Goal: Find specific page/section: Find specific page/section

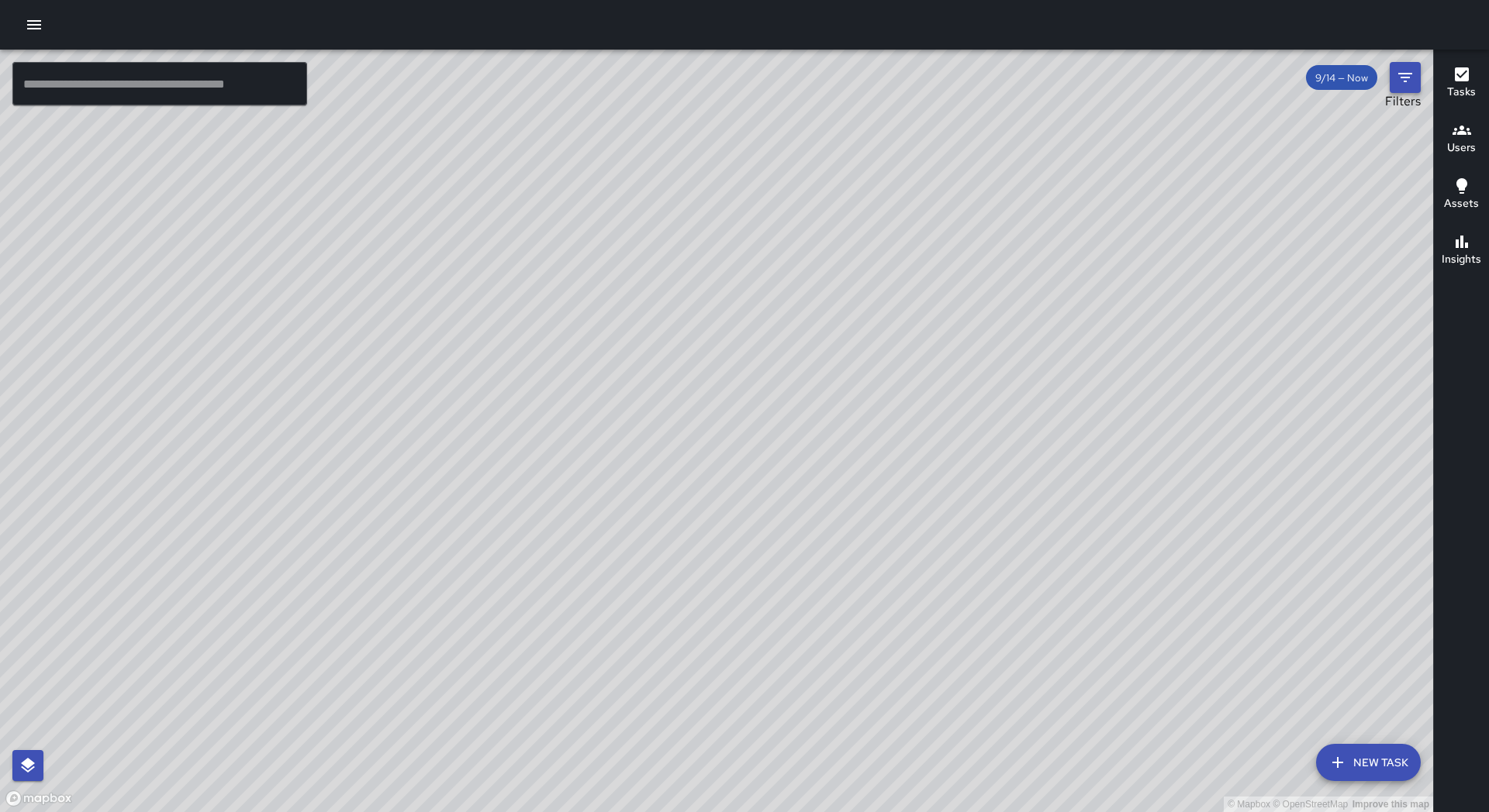
click at [1405, 81] on icon "Filters" at bounding box center [1405, 77] width 14 height 9
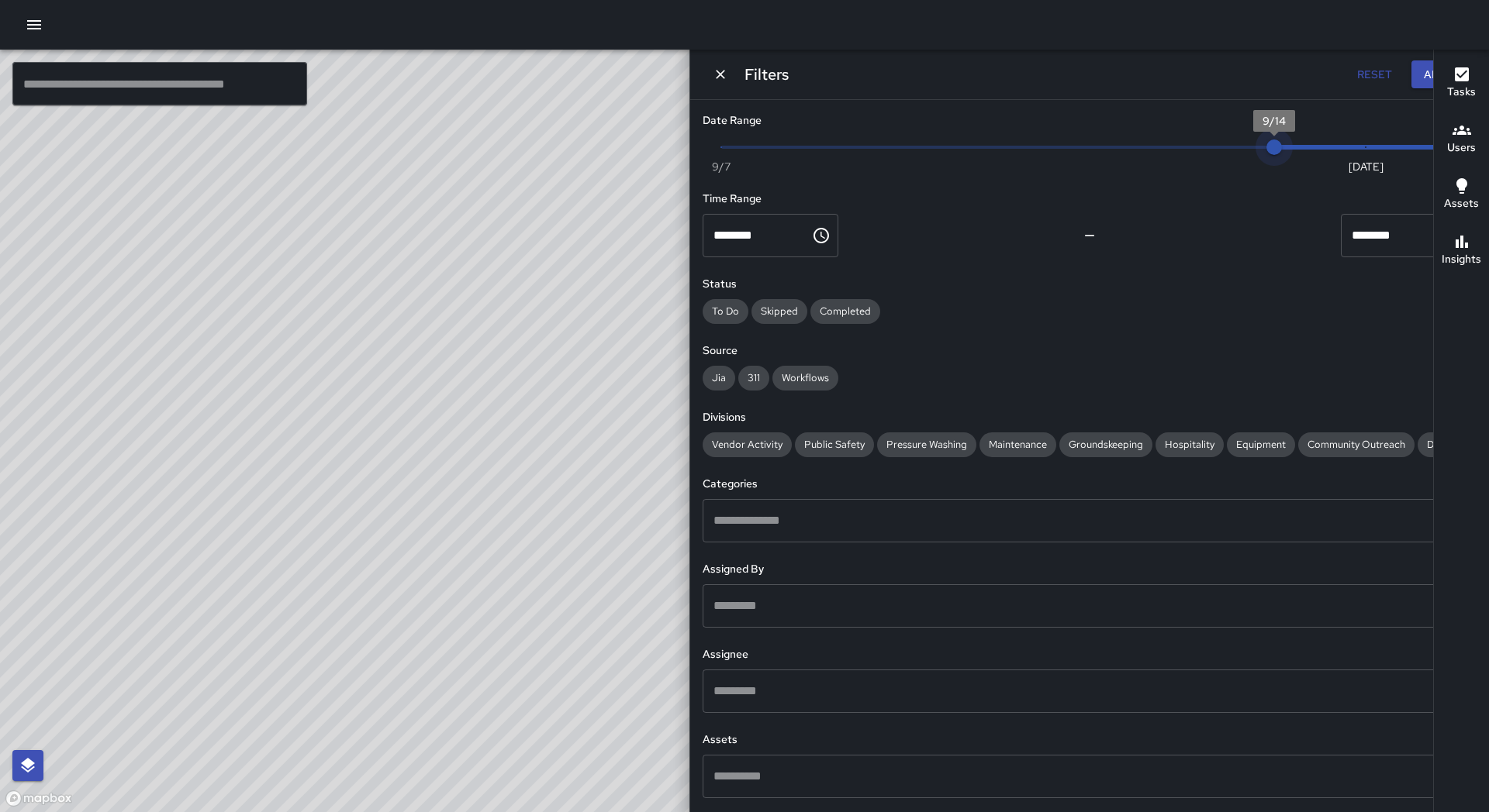
drag, startPoint x: 1371, startPoint y: 148, endPoint x: 1352, endPoint y: 148, distance: 19.0
click at [1282, 148] on span "9/14" at bounding box center [1274, 148] width 15 height 15
type input "*"
drag, startPoint x: 1346, startPoint y: 152, endPoint x: 1282, endPoint y: 157, distance: 64.2
click at [1097, 155] on span "9/12" at bounding box center [1090, 148] width 15 height 15
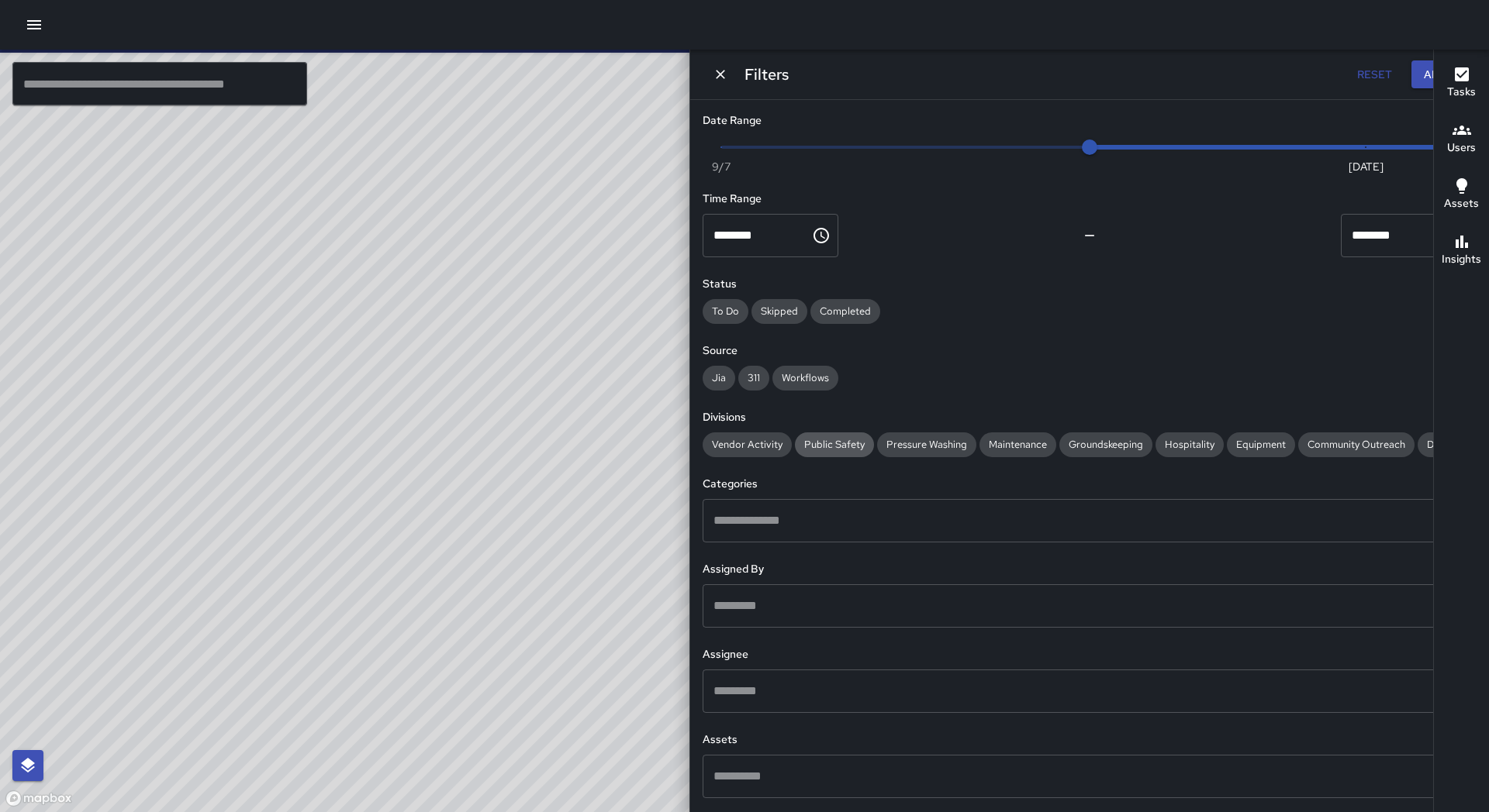
click at [874, 432] on div "Public Safety" at bounding box center [834, 444] width 79 height 25
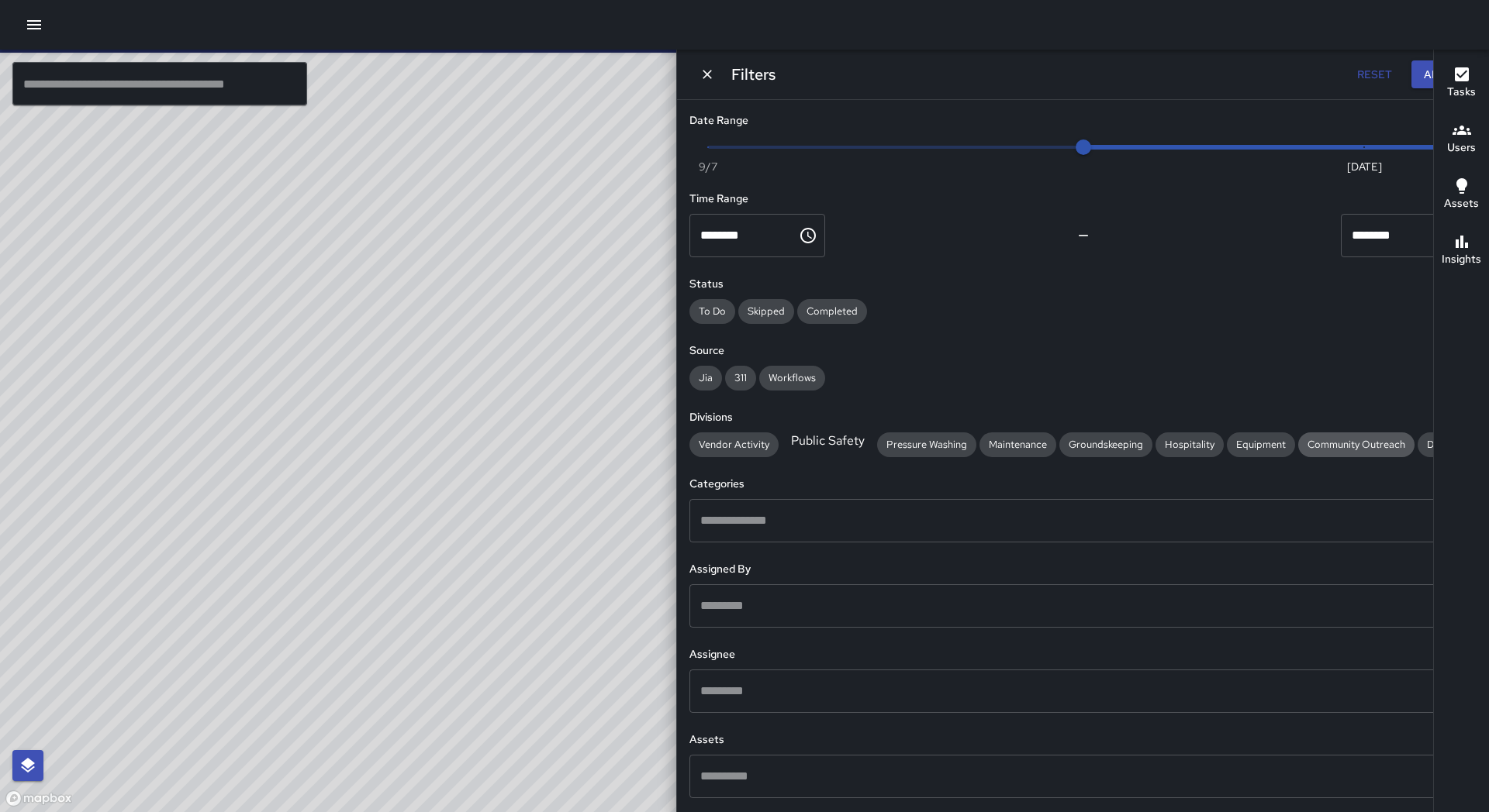
click at [1298, 451] on span "Community Outreach" at bounding box center [1356, 444] width 116 height 13
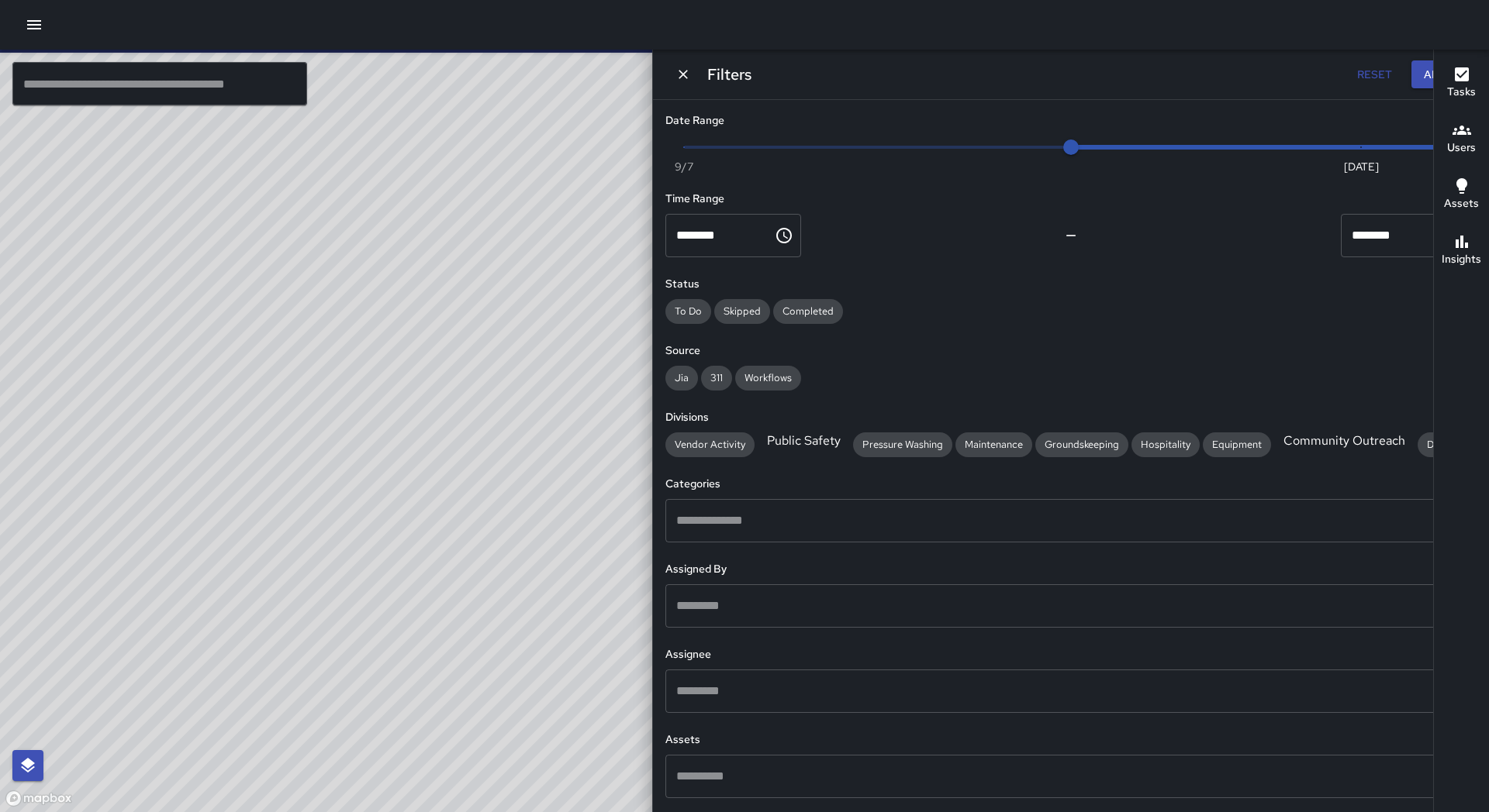
click at [1275, 449] on span "Community Outreach" at bounding box center [1344, 440] width 140 height 16
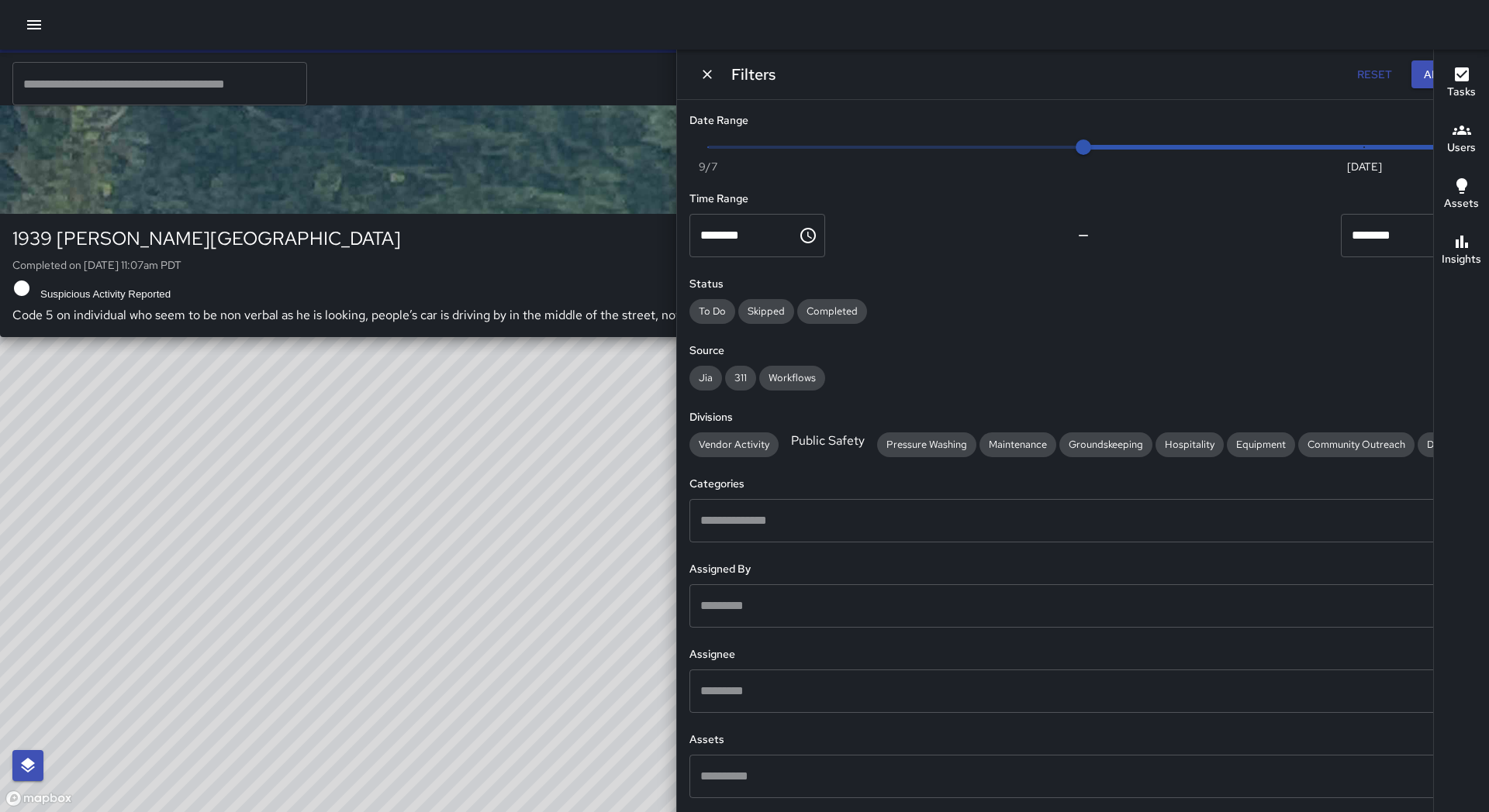
click at [660, 441] on div "© Mapbox © OpenStreetMap Improve this map S4 Sierra [STREET_ADDRESS][PERSON_NAM…" at bounding box center [561, 431] width 1123 height 763
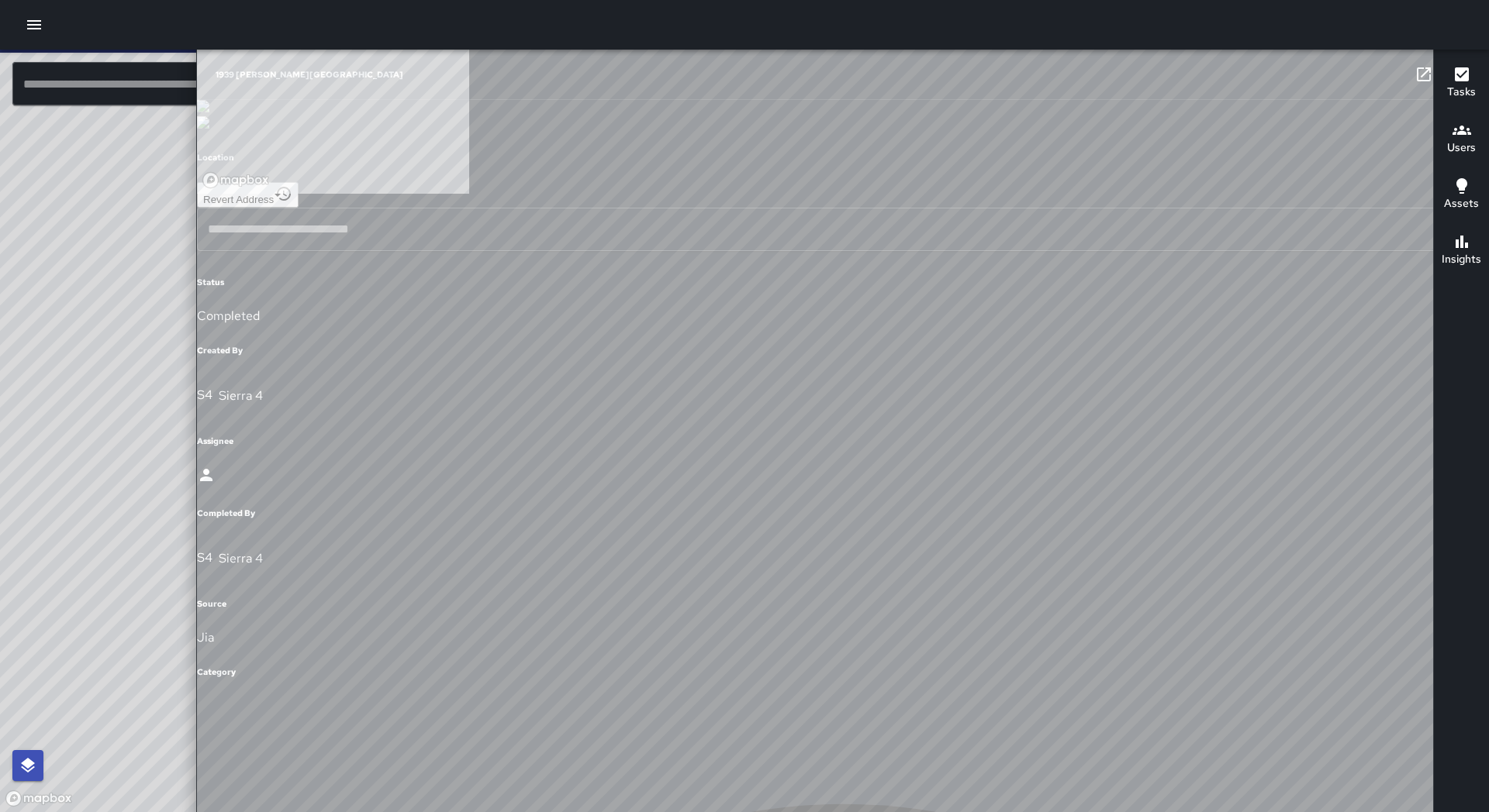
type input "**********"
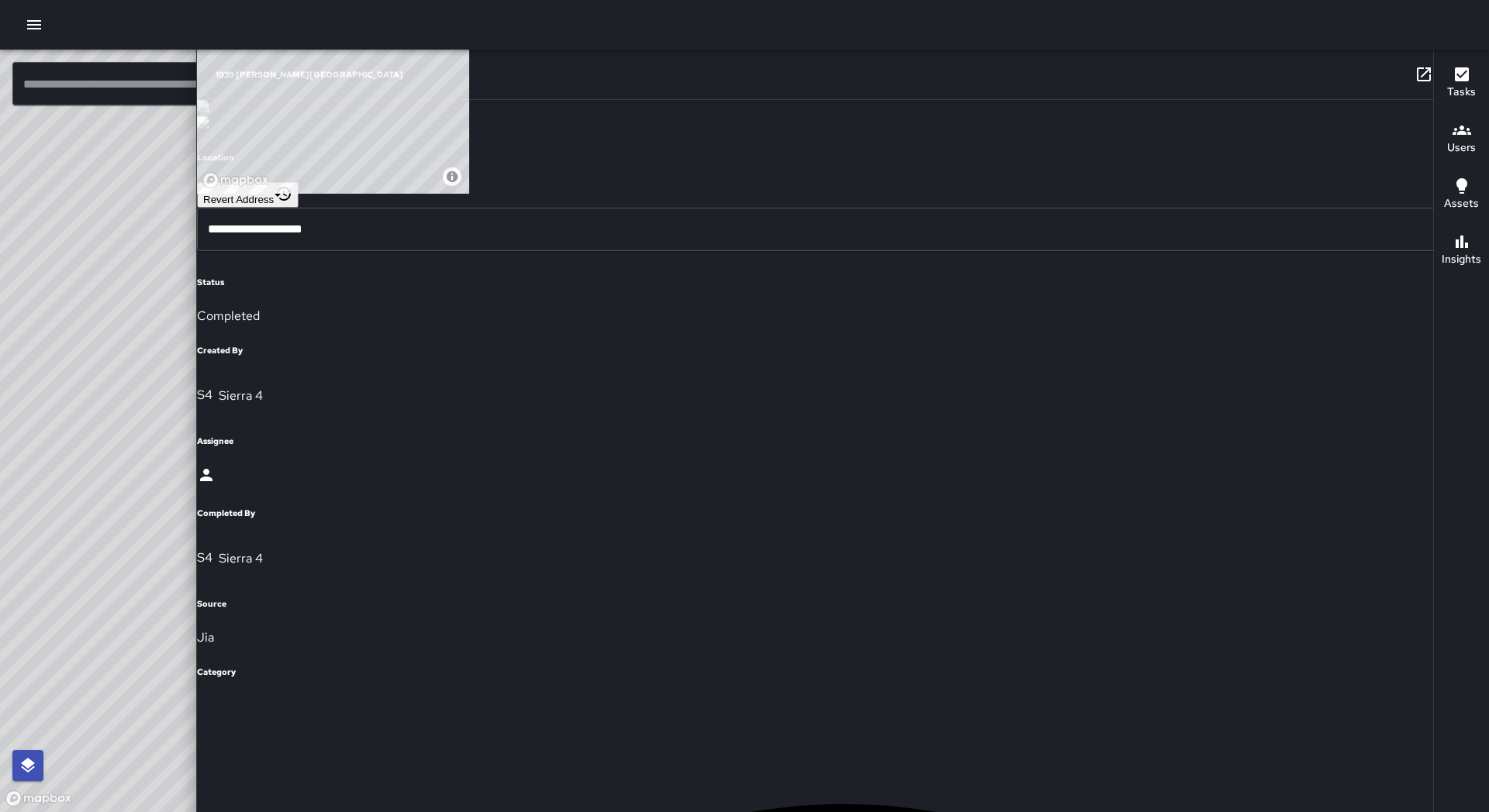
drag, startPoint x: 923, startPoint y: 506, endPoint x: 883, endPoint y: 454, distance: 65.6
click at [871, 471] on div "© Mapbox © OpenStreetMap Improve this map" at bounding box center [561, 431] width 1123 height 763
click at [1283, 78] on icon at bounding box center [1290, 76] width 15 height 15
click at [1445, 78] on icon "button" at bounding box center [1455, 74] width 19 height 19
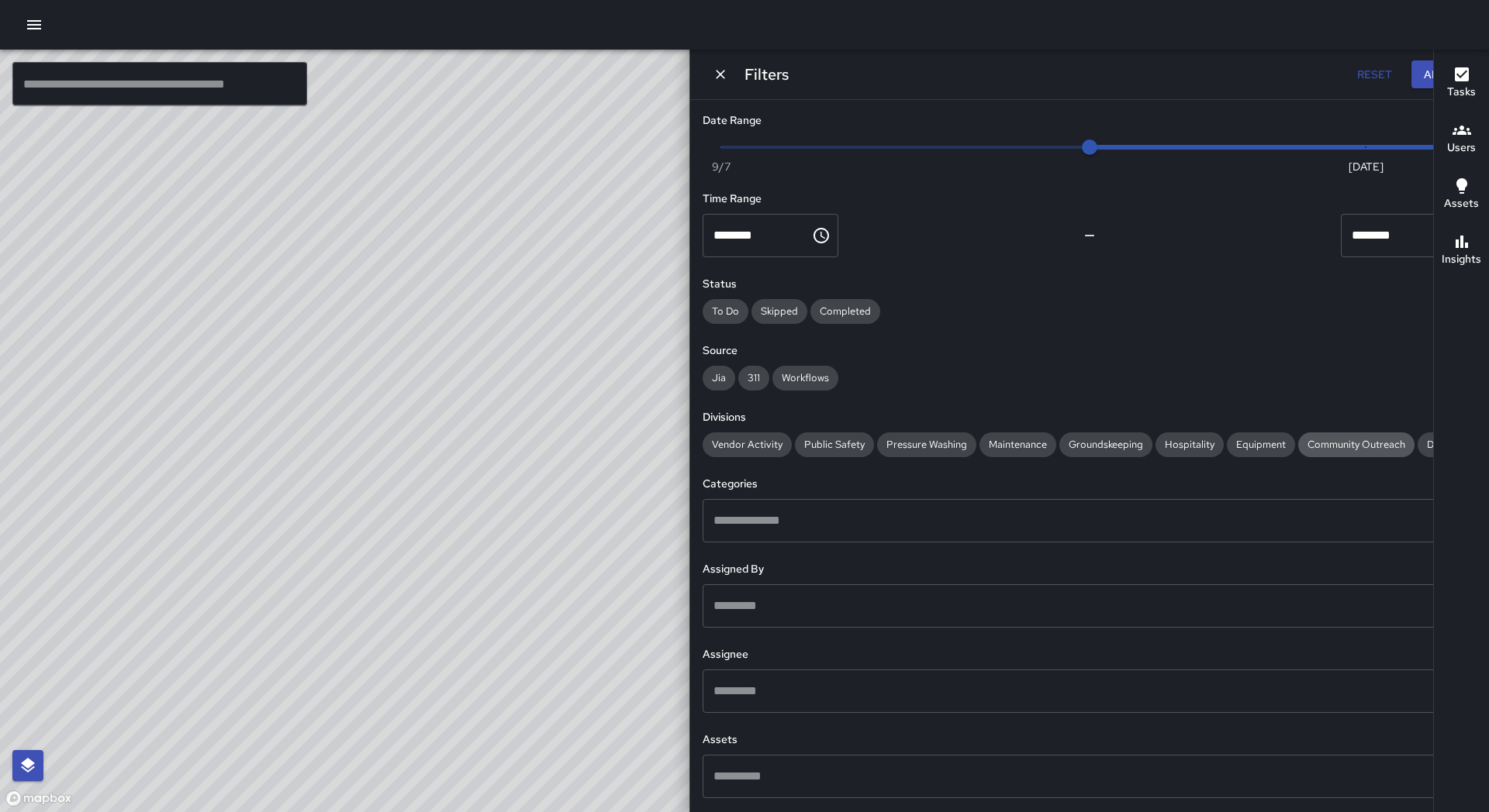
click at [1298, 451] on span "Community Outreach" at bounding box center [1356, 444] width 116 height 13
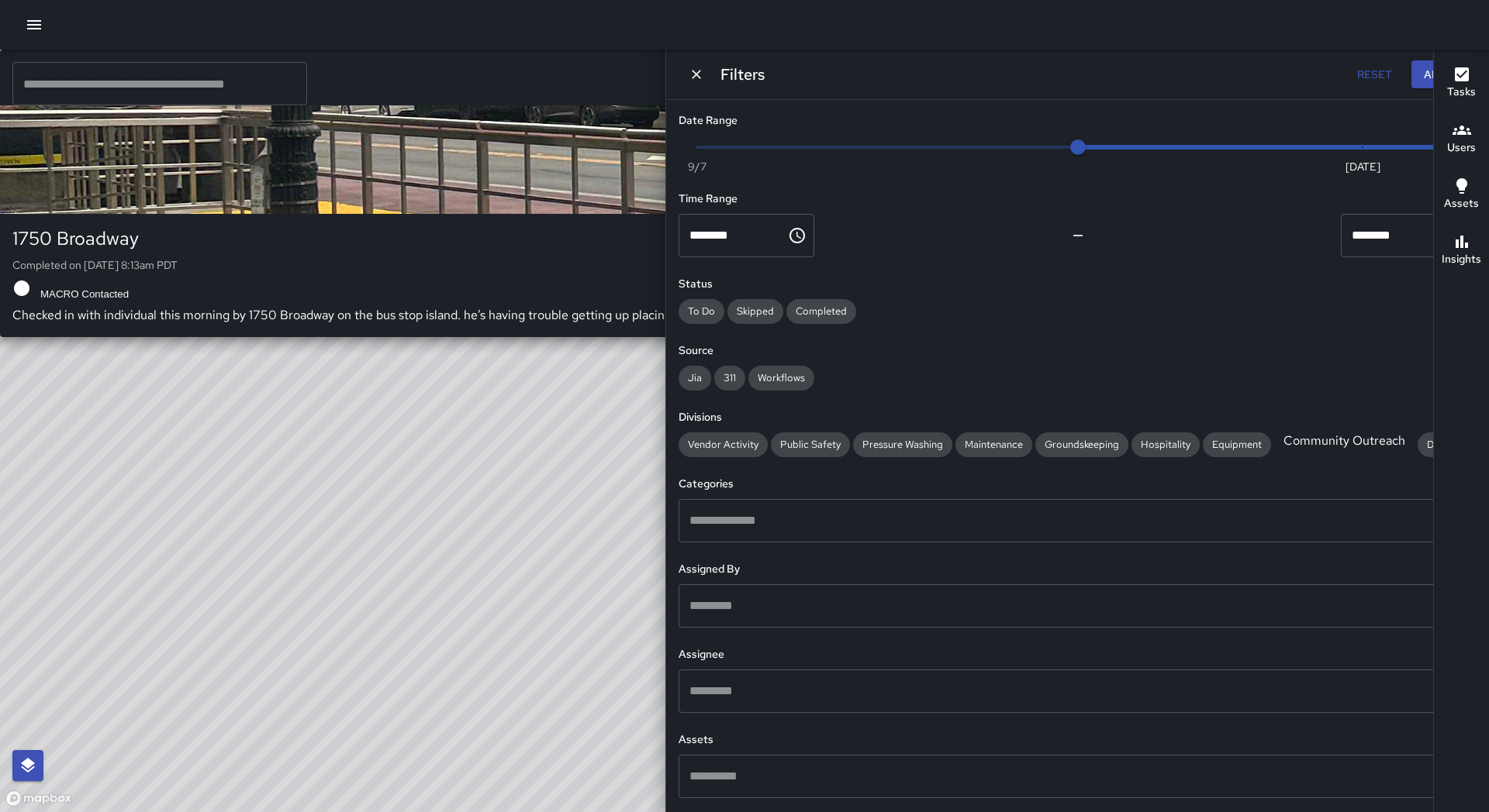
click at [805, 477] on div "© Mapbox © OpenStreetMap Improve this map S4 Sierra 4 1750 Broadway Completed o…" at bounding box center [561, 431] width 1123 height 763
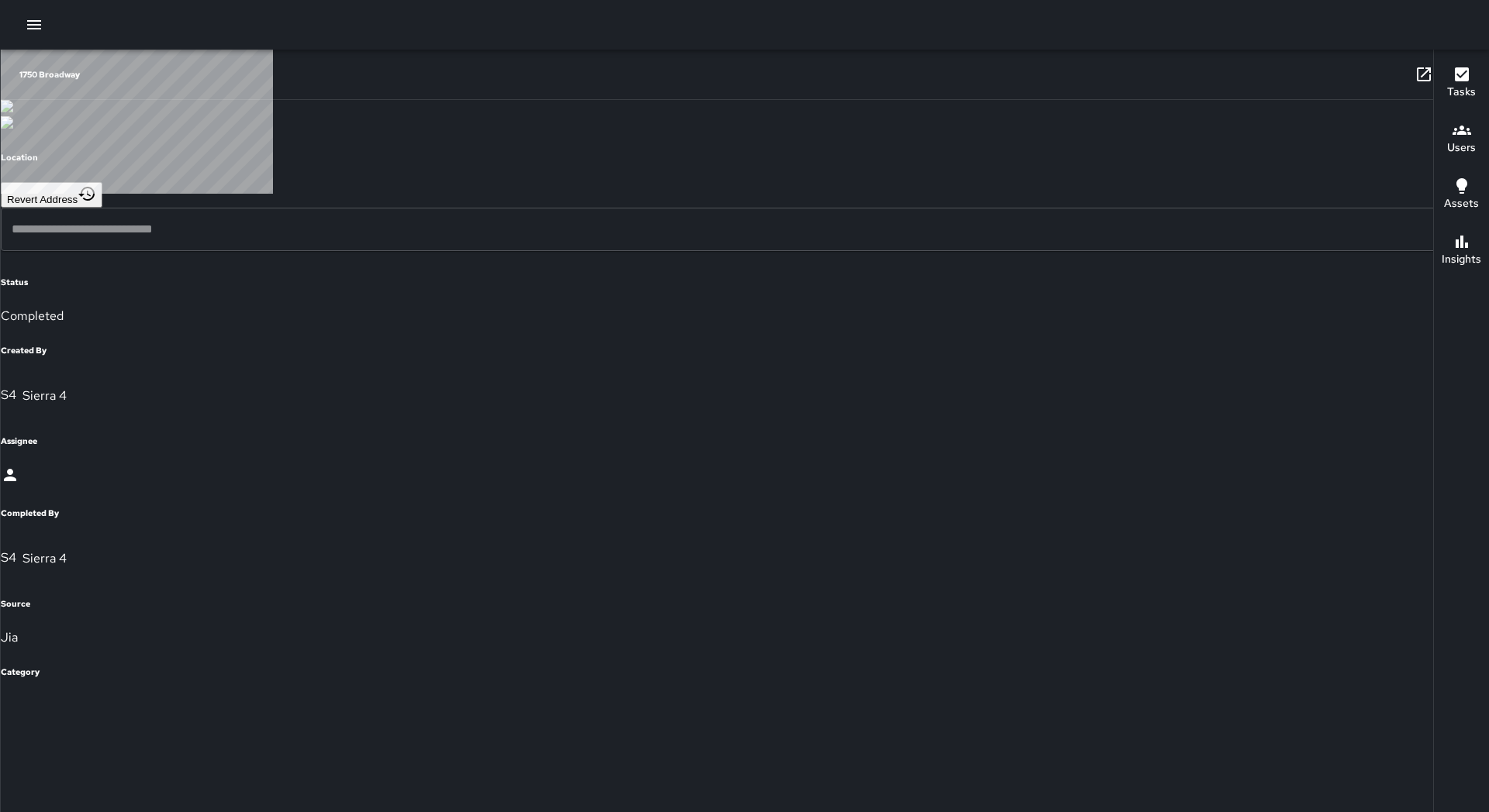
type input "**********"
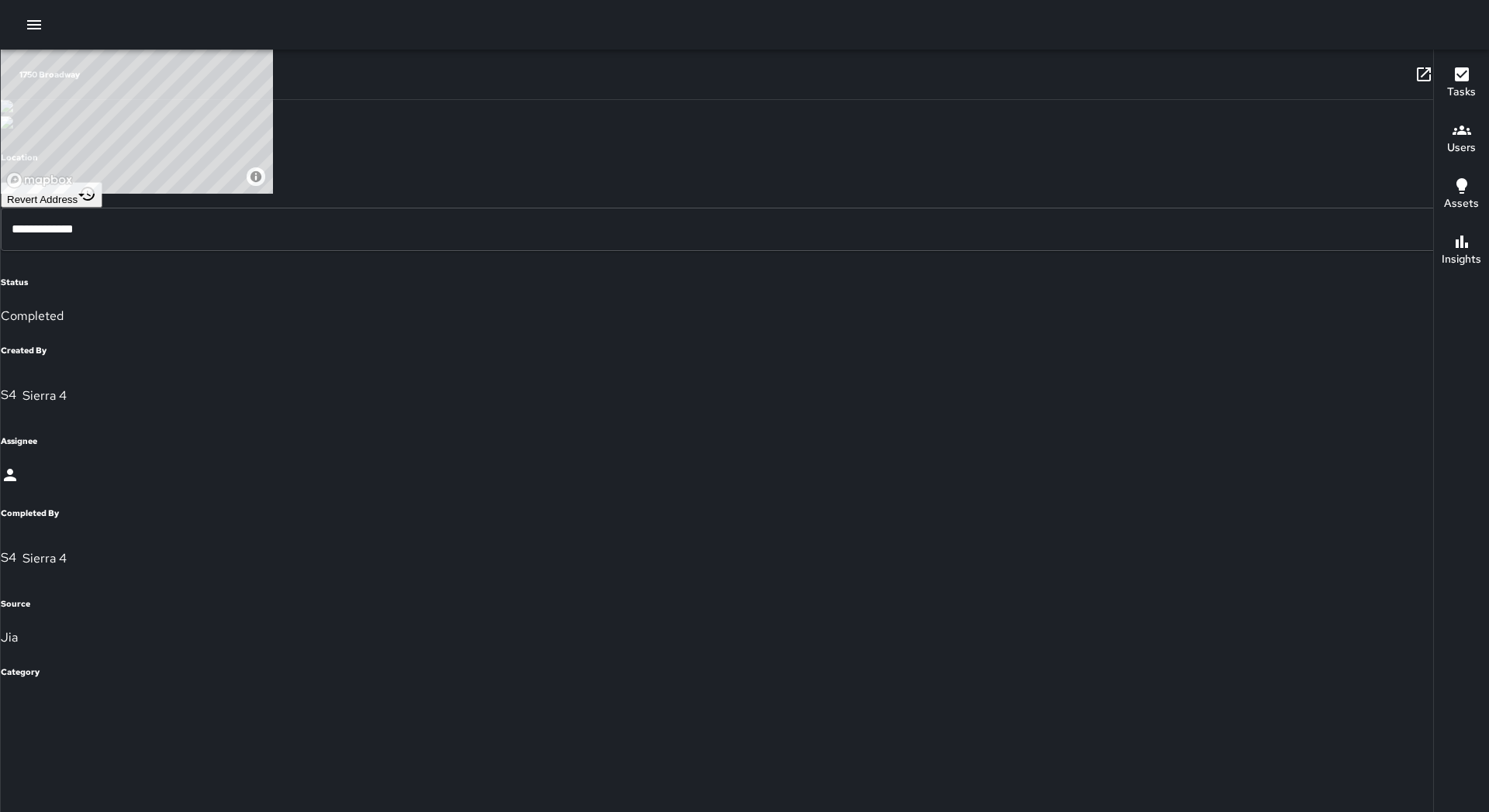
click at [1414, 75] on icon at bounding box center [1423, 74] width 19 height 19
click at [1283, 81] on icon at bounding box center [1290, 76] width 15 height 15
click at [1396, 78] on icon "Filters" at bounding box center [1405, 78] width 19 height 19
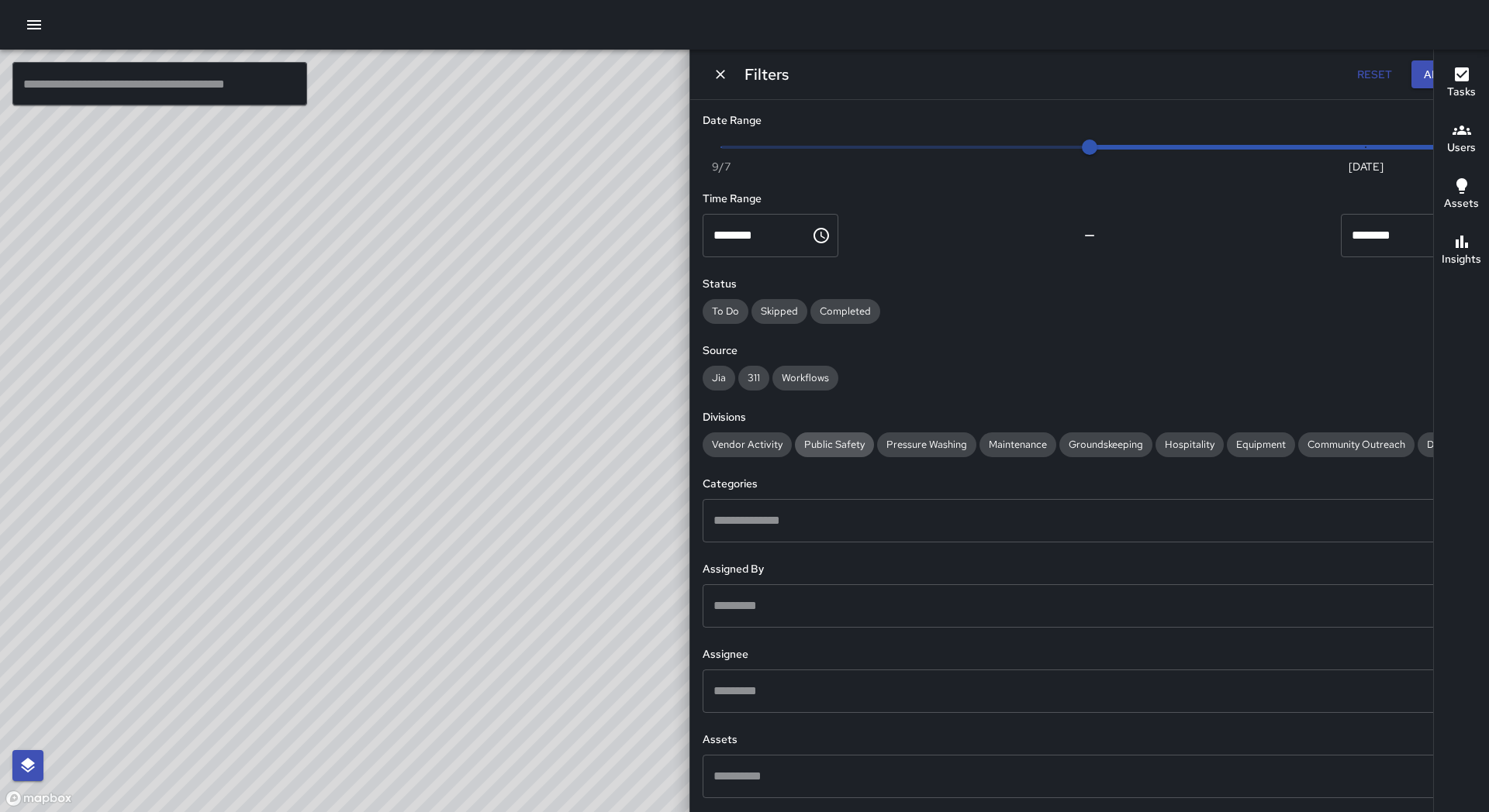
click at [874, 441] on span "Public Safety" at bounding box center [834, 444] width 79 height 13
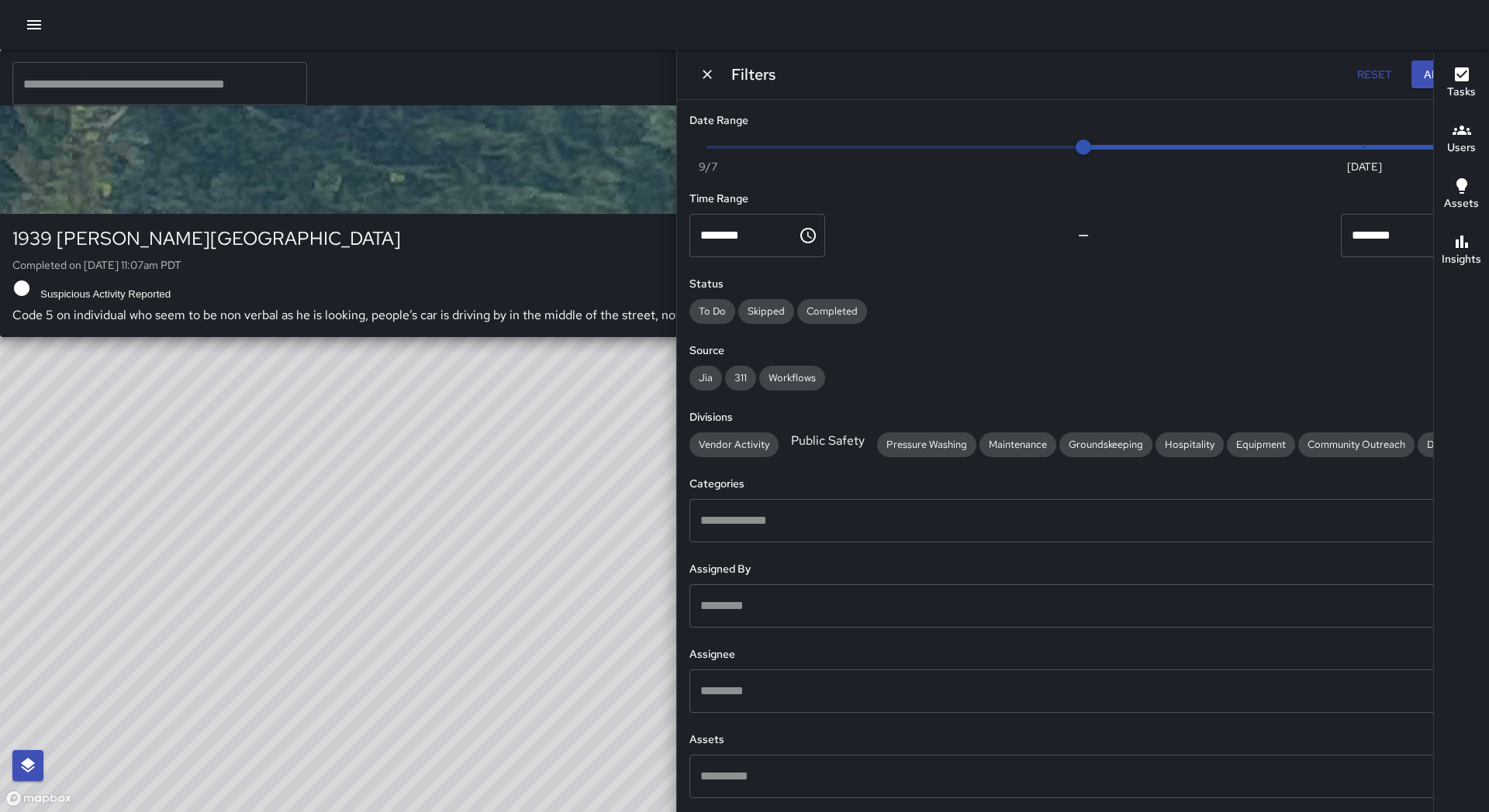
click at [992, 355] on div "© Mapbox © OpenStreetMap Improve this map S4 Sierra [STREET_ADDRESS][PERSON_NAM…" at bounding box center [561, 431] width 1123 height 763
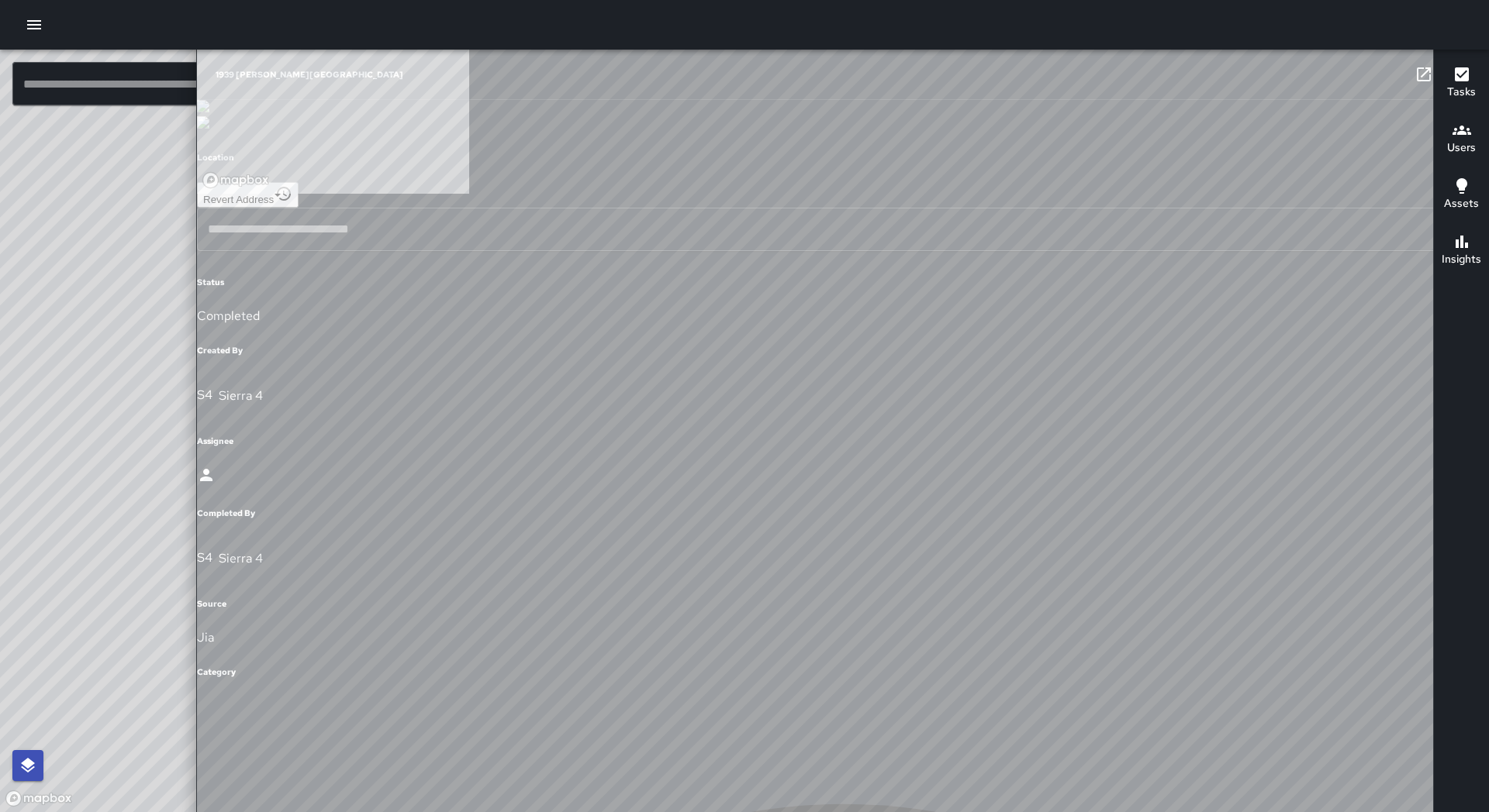
type input "**********"
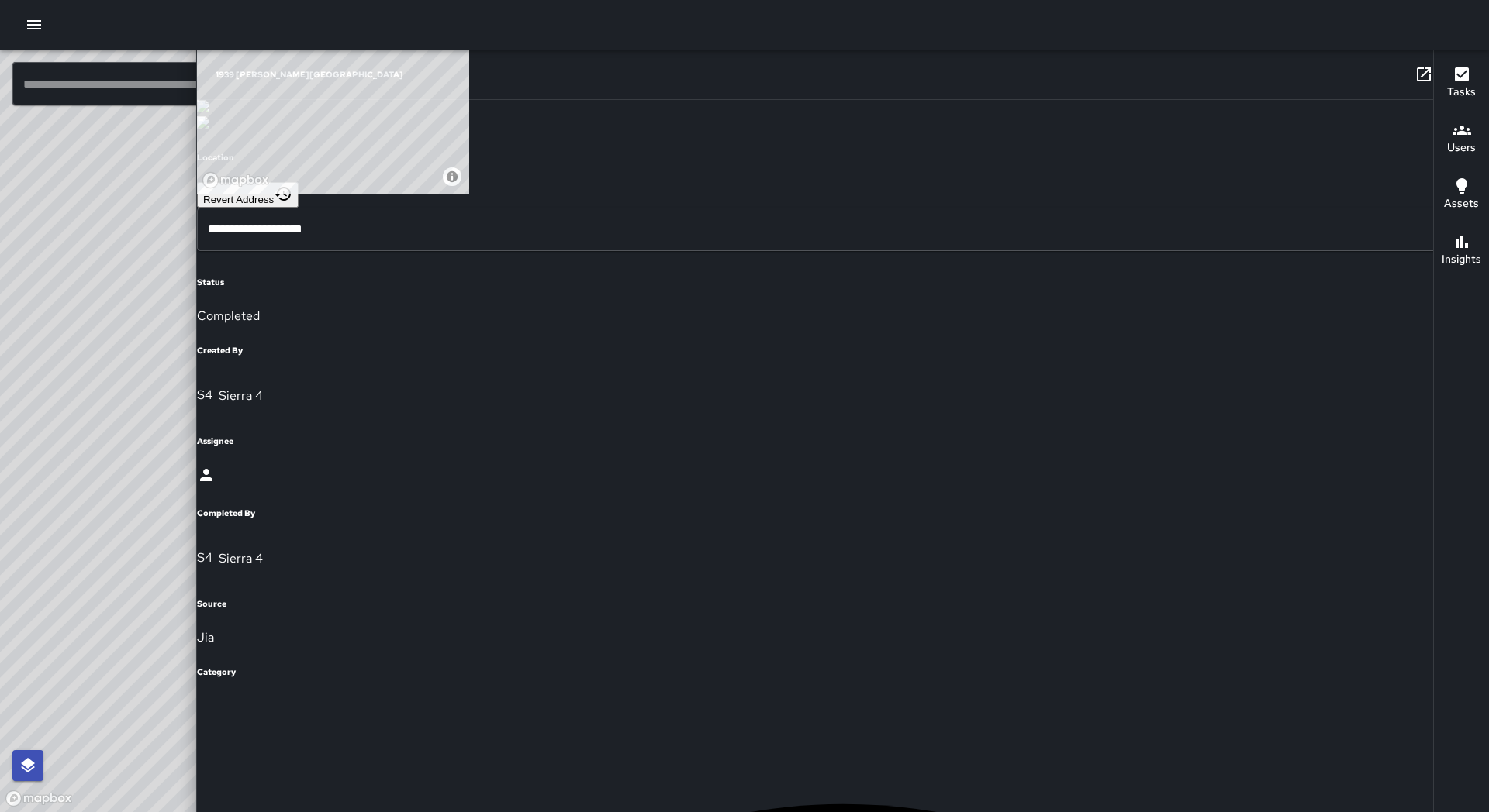
scroll to position [764, 0]
click at [1445, 73] on icon "button" at bounding box center [1455, 74] width 19 height 19
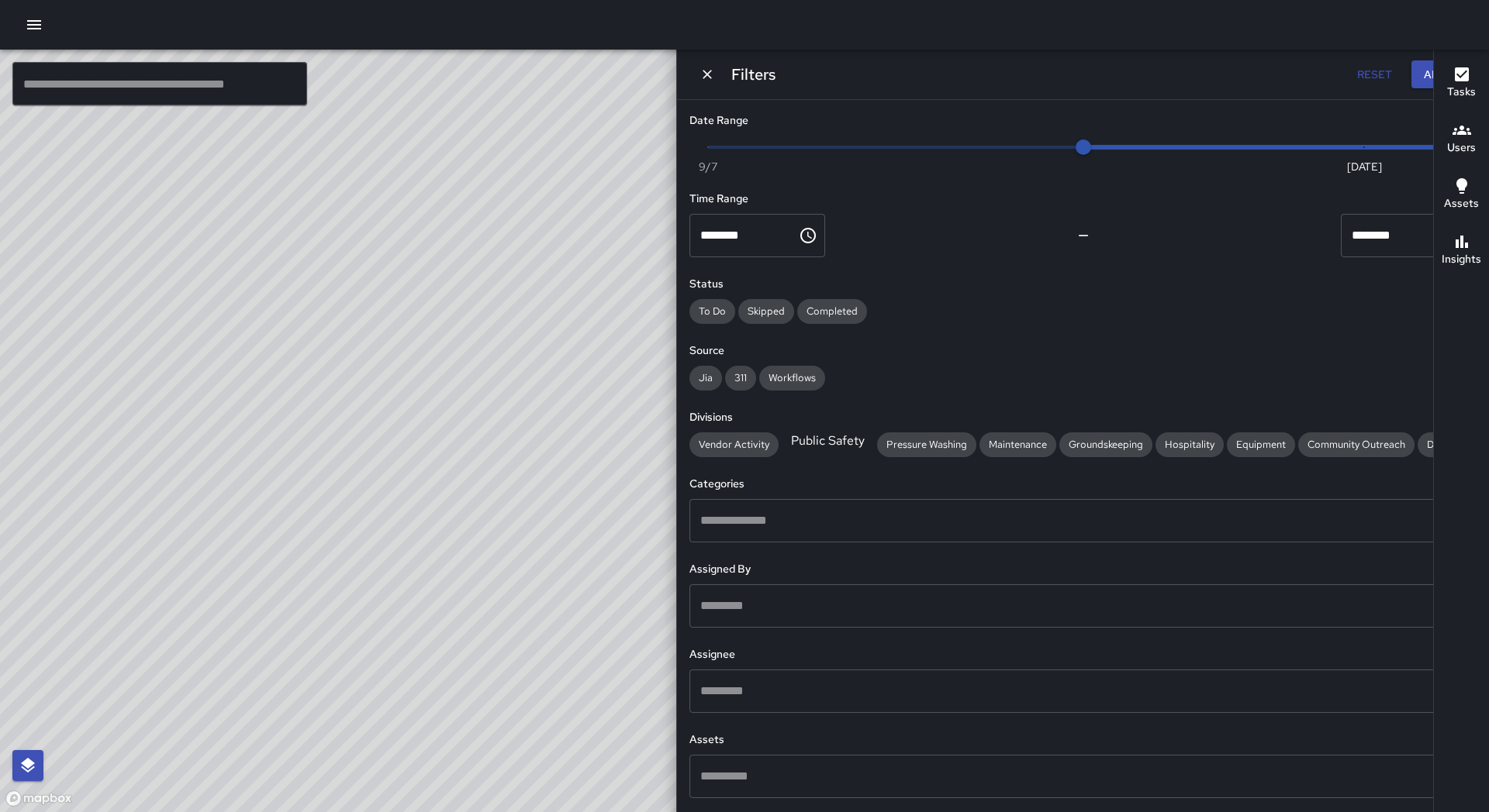
click at [712, 76] on icon "Dismiss" at bounding box center [707, 74] width 9 height 9
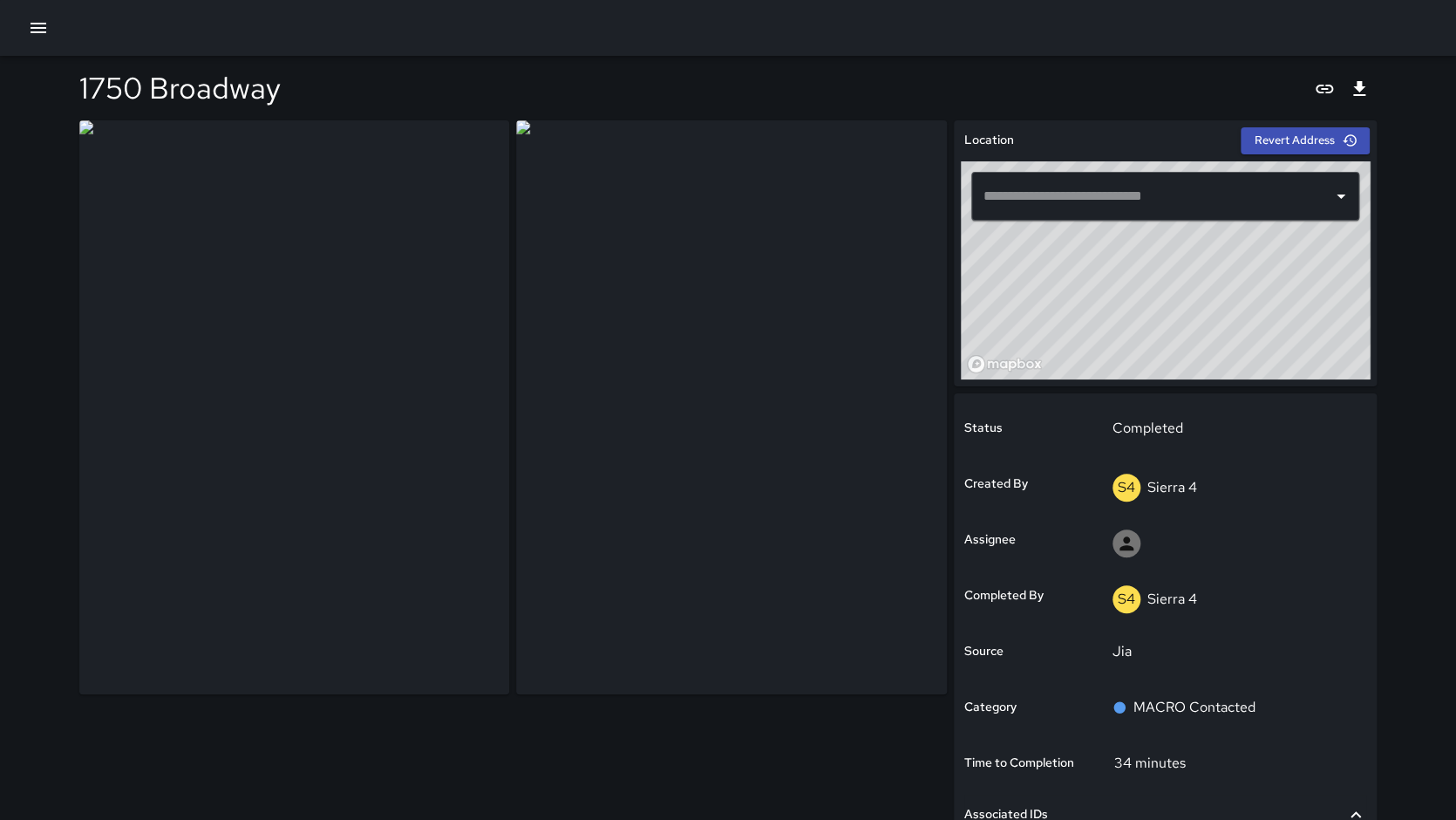
type input "**********"
